Goal: Task Accomplishment & Management: Use online tool/utility

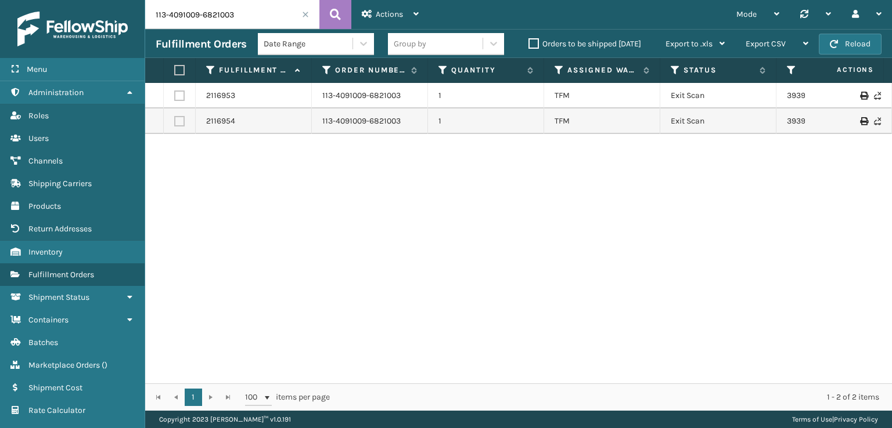
drag, startPoint x: 241, startPoint y: 12, endPoint x: 128, endPoint y: 26, distance: 114.6
click at [128, 0] on div "Menu Administration Roles Users Channels Shipping Carriers Products Return Addr…" at bounding box center [446, 0] width 892 height 0
paste input "2-9505701-314106"
type input "112-9505701-3141063"
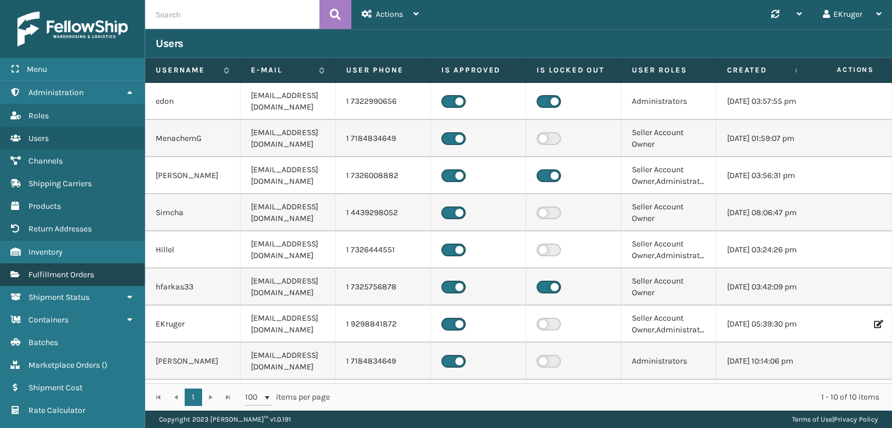
click at [59, 275] on span "Fulfillment Orders" at bounding box center [61, 275] width 66 height 10
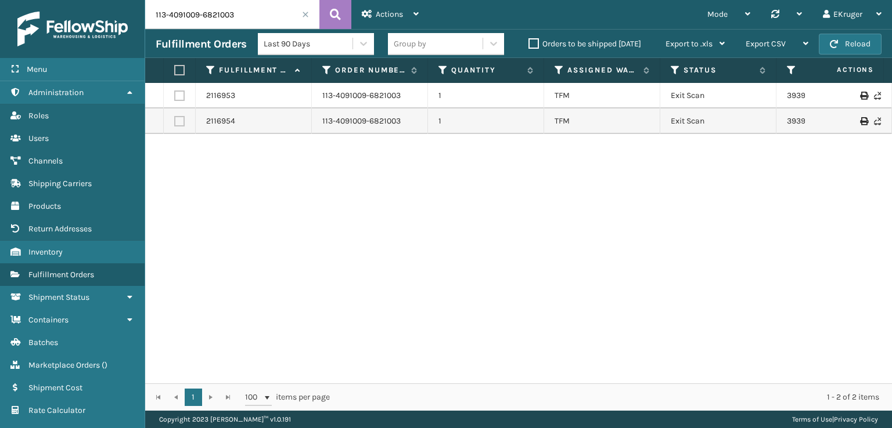
drag, startPoint x: 243, startPoint y: 15, endPoint x: 39, endPoint y: 16, distance: 204.3
click at [36, 0] on div "Menu Administration Roles Users Channels Shipping Carriers Products Return Addr…" at bounding box center [446, 0] width 892 height 0
paste input "2-9505701-314106"
type input "112-9505701-3141063"
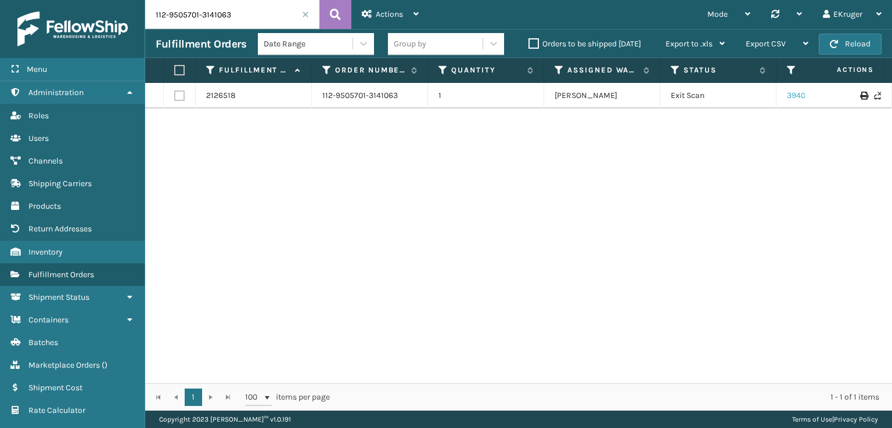
click at [793, 98] on link "394062915729" at bounding box center [813, 96] width 53 height 10
click at [100, 361] on span "Marketplace Orders" at bounding box center [63, 365] width 71 height 10
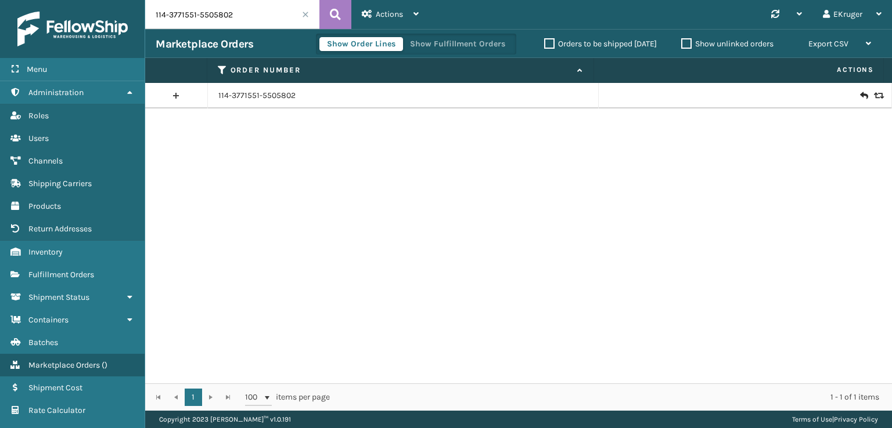
drag, startPoint x: 236, startPoint y: 19, endPoint x: 104, endPoint y: 21, distance: 131.8
click at [104, 0] on div "Menu Administration Roles Users Channels Shipping Carriers Products Return Addr…" at bounding box center [446, 0] width 892 height 0
paste input "3-4434799-6250626"
type input "113-4434799-6250626"
click at [860, 93] on icon at bounding box center [863, 96] width 7 height 12
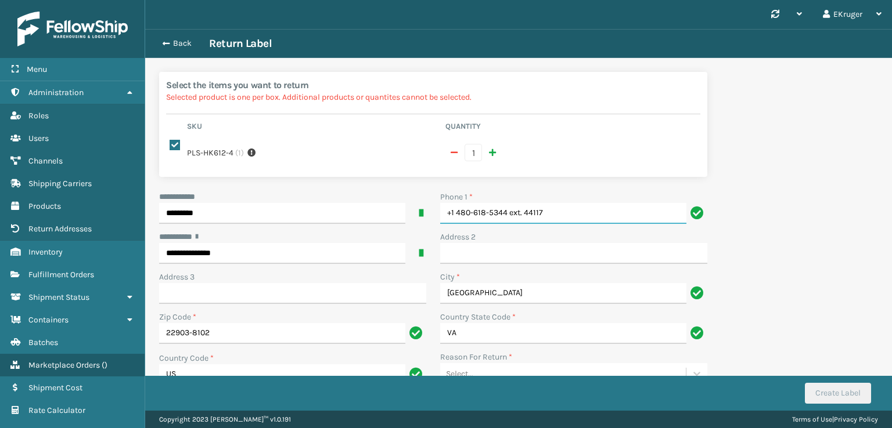
drag, startPoint x: 553, startPoint y: 203, endPoint x: 508, endPoint y: 203, distance: 44.7
click at [508, 203] on input "+1 480-618-5344 ext. 44117" at bounding box center [563, 213] width 246 height 21
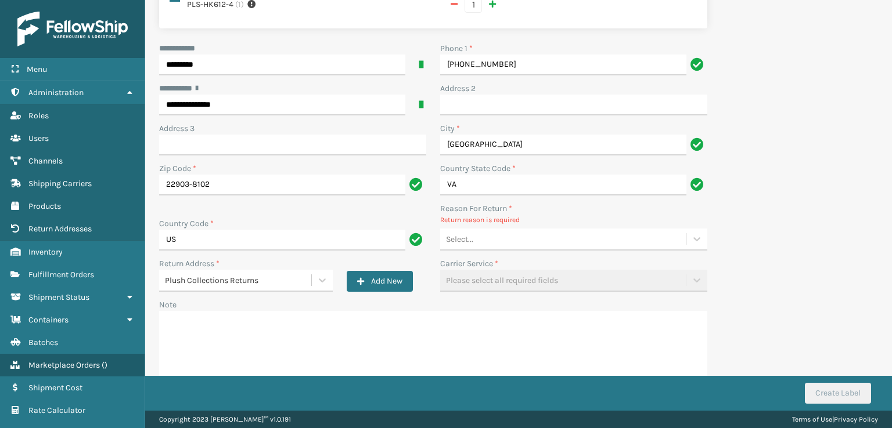
type input "[PHONE_NUMBER]"
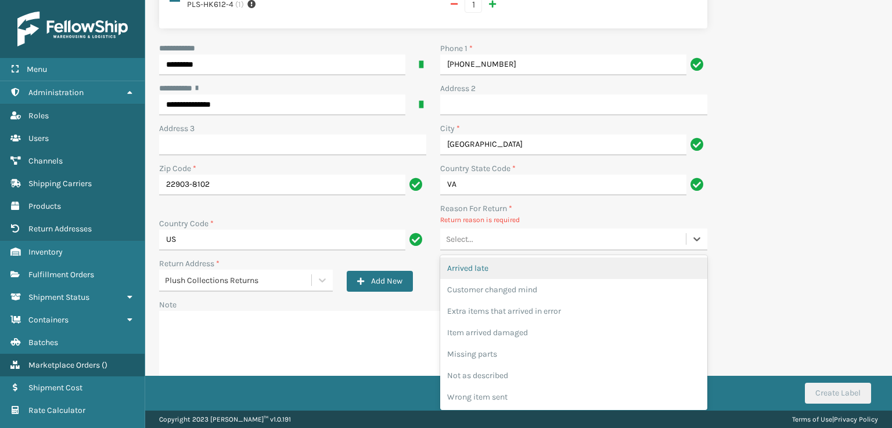
click at [548, 238] on div "Select..." at bounding box center [573, 240] width 267 height 22
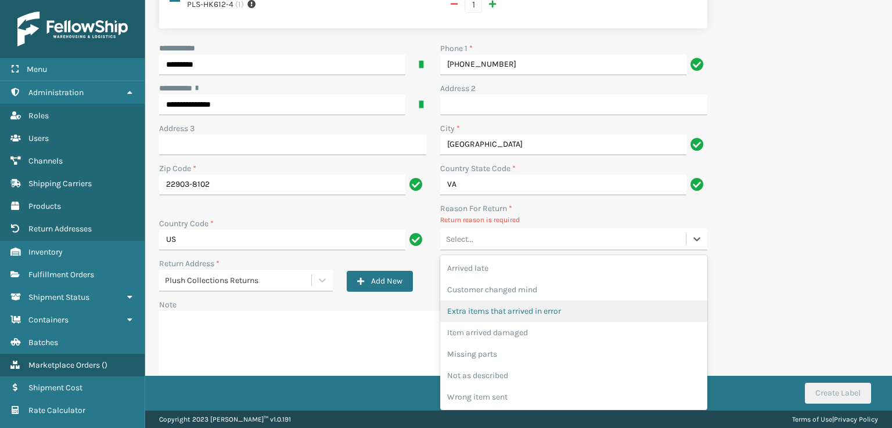
click at [531, 301] on div "Extra items that arrived in error" at bounding box center [573, 311] width 267 height 21
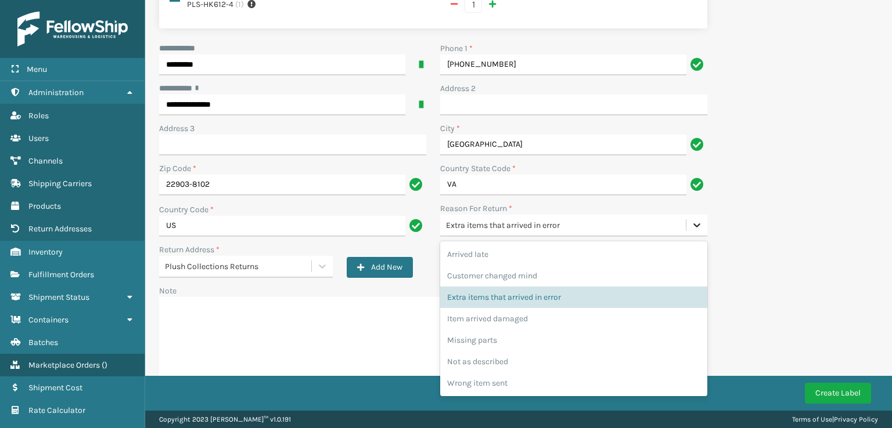
click at [687, 217] on div at bounding box center [696, 225] width 21 height 21
click at [628, 265] on div "Customer changed mind" at bounding box center [573, 275] width 267 height 21
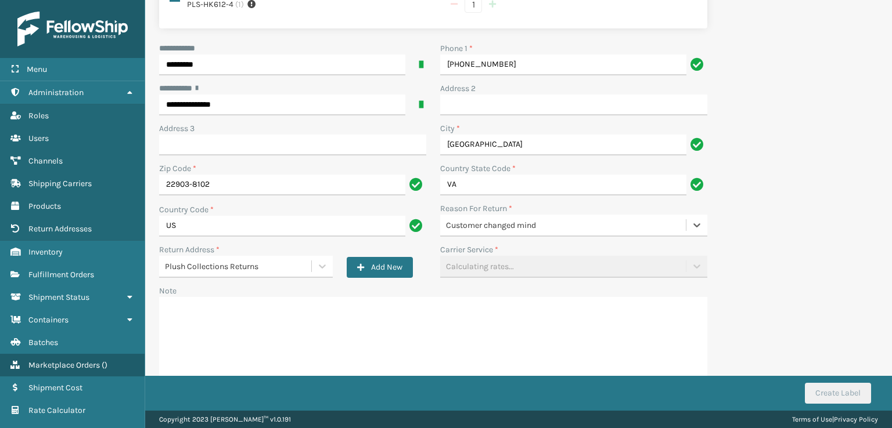
click at [827, 397] on button "Create Label" at bounding box center [838, 393] width 66 height 21
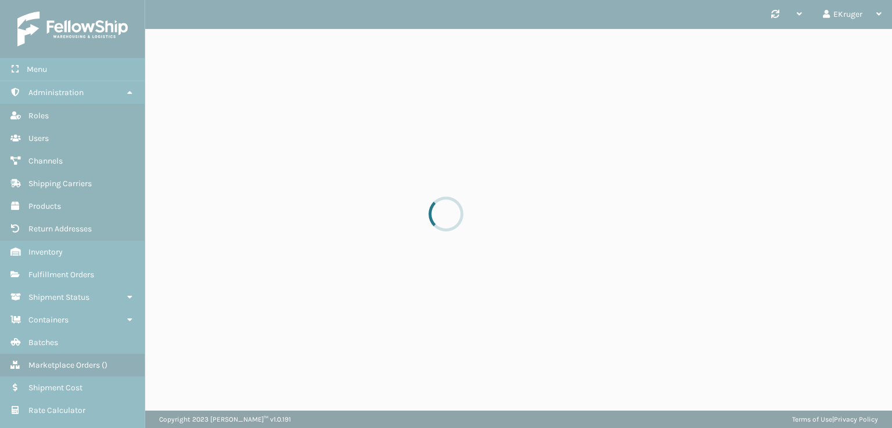
scroll to position [0, 0]
